Goal: Transaction & Acquisition: Purchase product/service

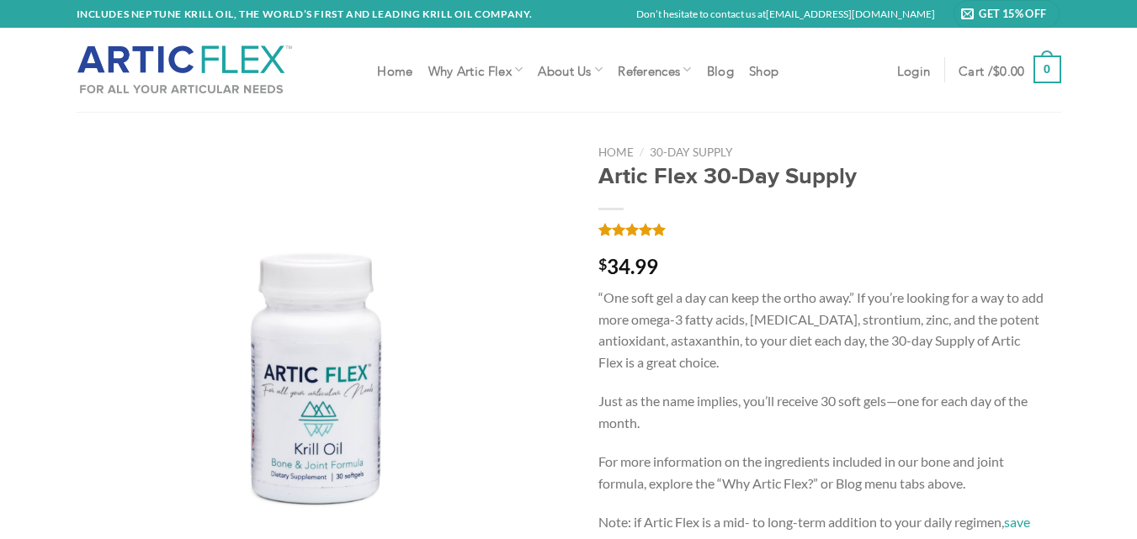
scroll to position [421, 0]
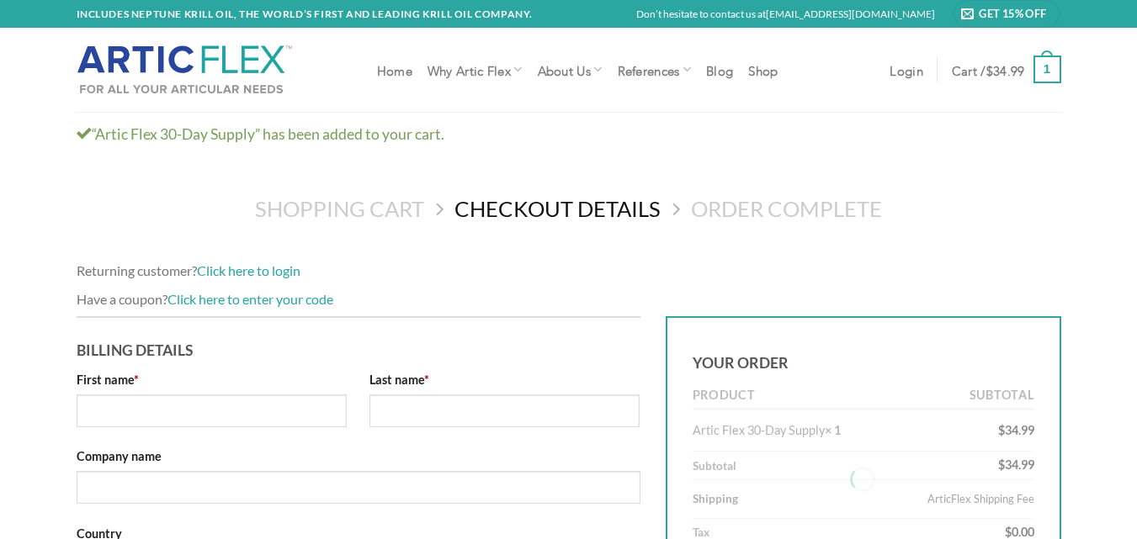
select select "NY"
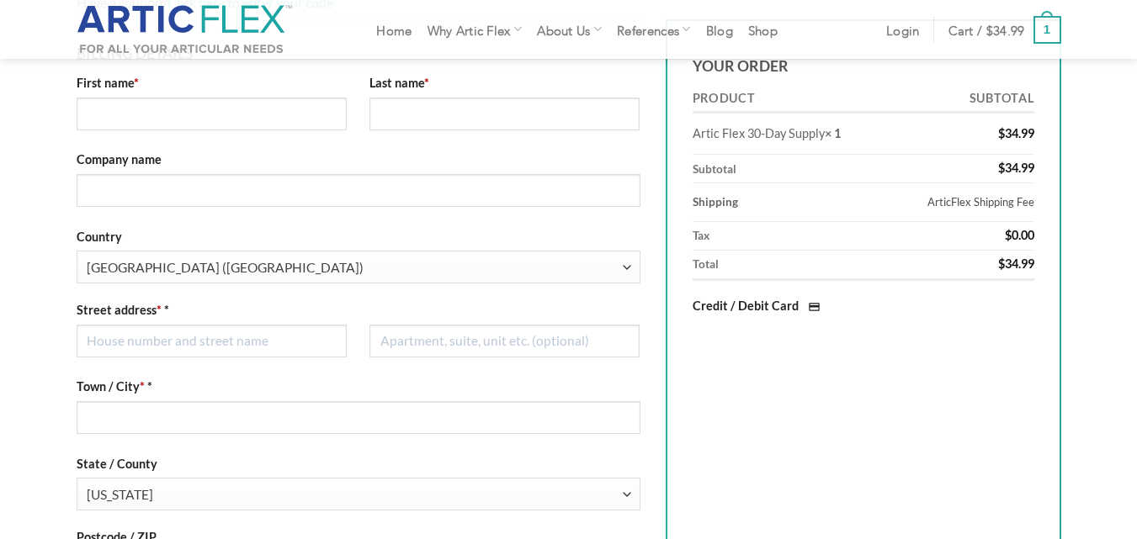
scroll to position [84, 0]
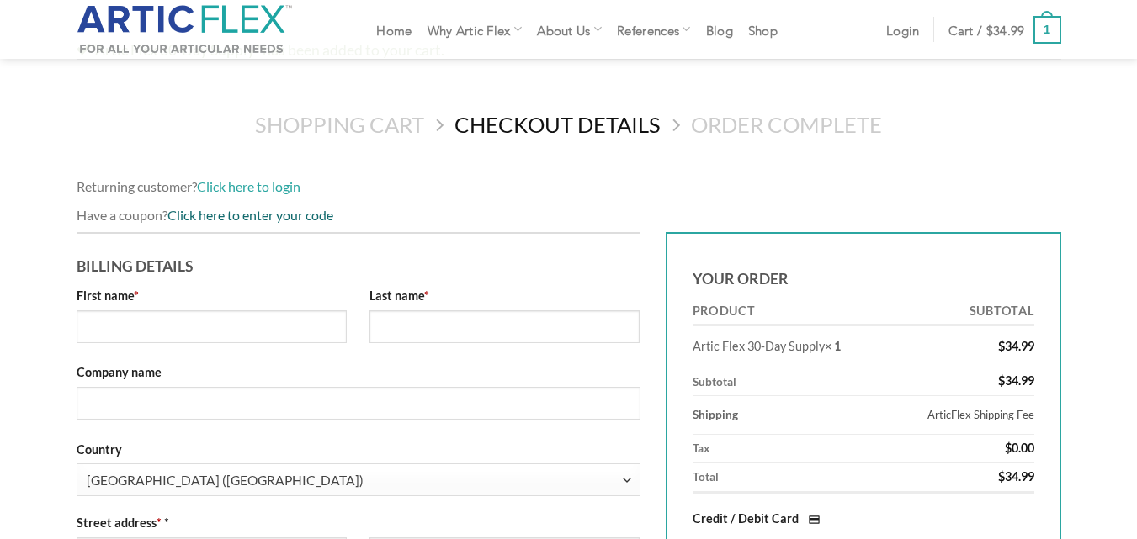
click at [246, 220] on link "Click here to enter your code" at bounding box center [250, 215] width 166 height 16
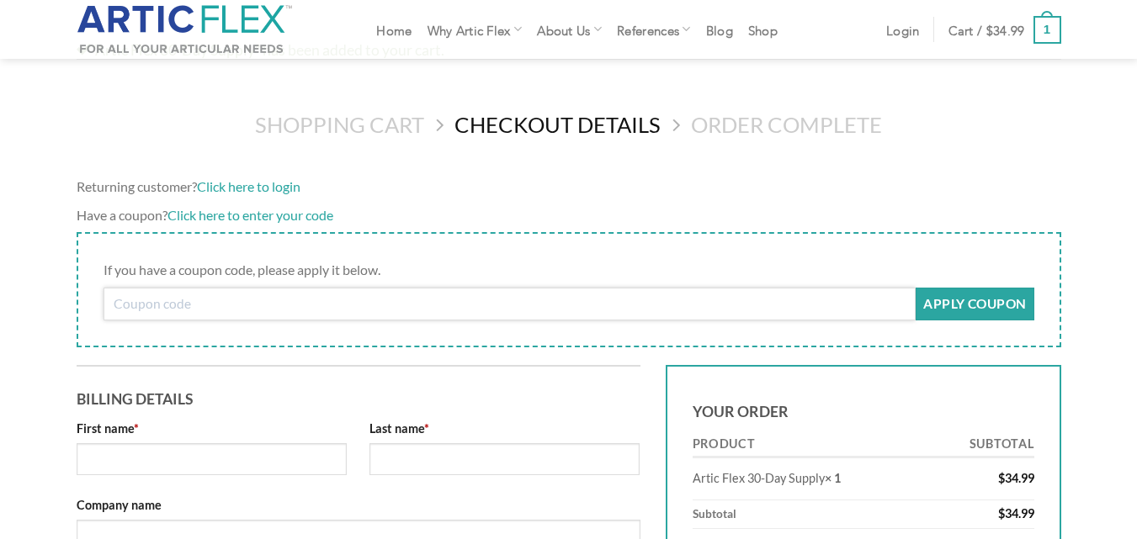
paste input "flex15"
type input "flex15"
click at [970, 316] on button "Apply coupon" at bounding box center [975, 304] width 118 height 33
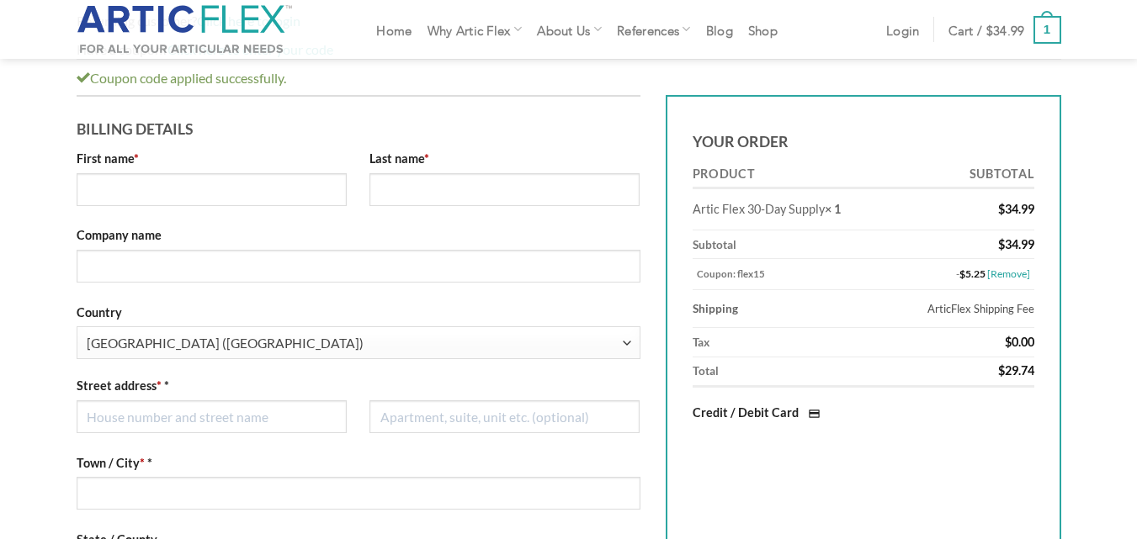
scroll to position [199, 0]
